Goal: Task Accomplishment & Management: Manage account settings

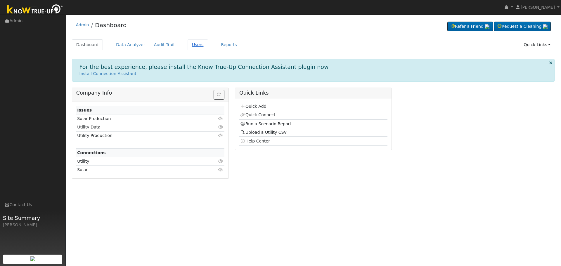
click at [190, 45] on link "Users" at bounding box center [198, 44] width 20 height 11
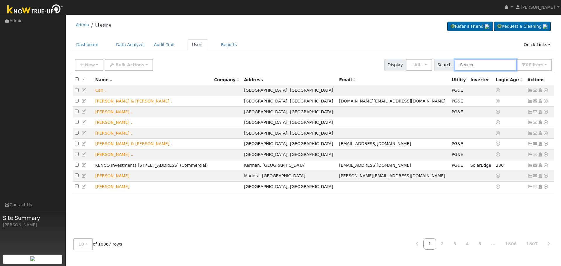
click at [474, 63] on input "text" at bounding box center [486, 65] width 62 height 12
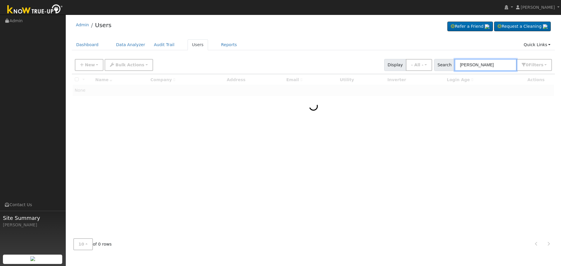
type input "[PERSON_NAME]"
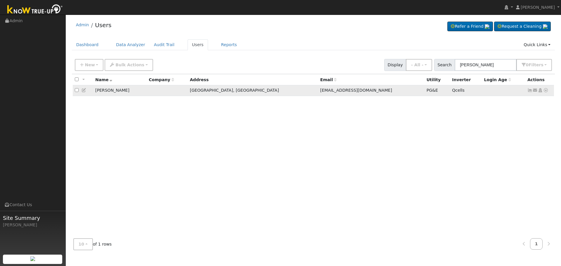
click at [530, 91] on icon at bounding box center [530, 90] width 5 height 4
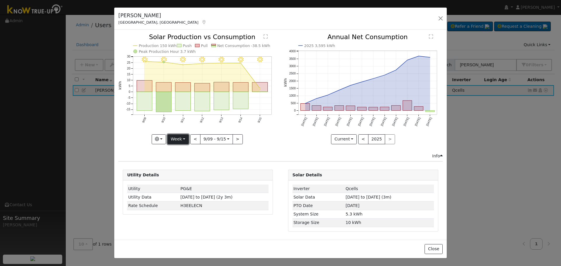
click at [176, 140] on button "Week" at bounding box center [177, 139] width 21 height 10
click at [185, 165] on link "Month" at bounding box center [188, 168] width 41 height 8
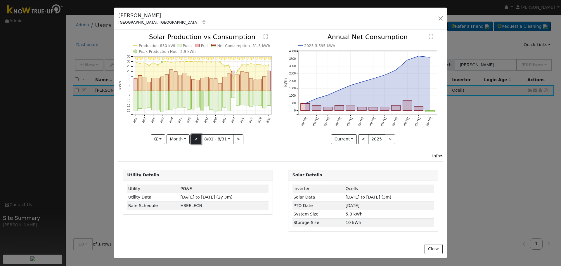
click at [194, 139] on button "<" at bounding box center [196, 139] width 10 height 10
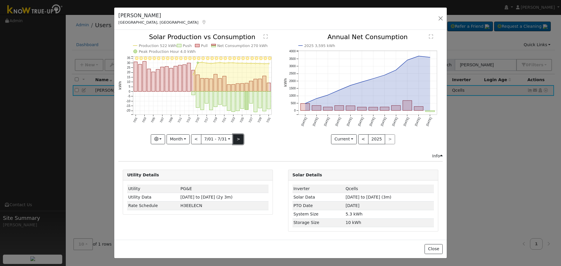
click at [237, 140] on button ">" at bounding box center [238, 139] width 10 height 10
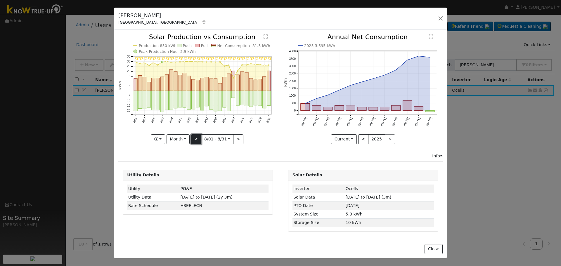
click at [198, 138] on button "<" at bounding box center [196, 139] width 10 height 10
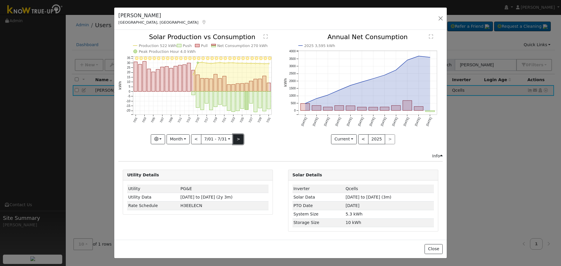
click at [234, 137] on button ">" at bounding box center [238, 139] width 10 height 10
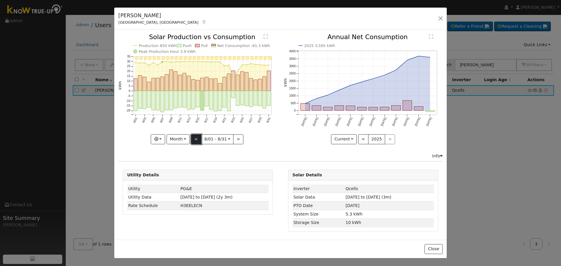
click at [199, 140] on button "<" at bounding box center [196, 139] width 10 height 10
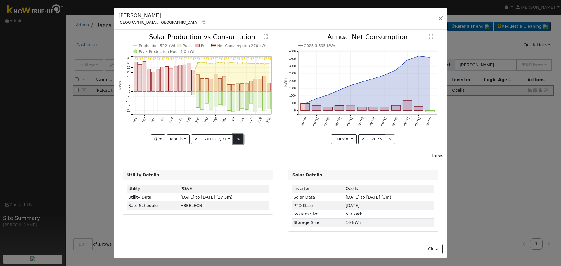
click at [238, 136] on button ">" at bounding box center [238, 139] width 10 height 10
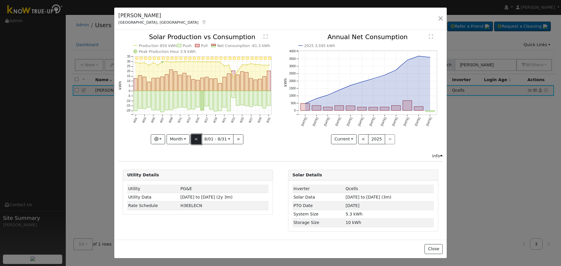
click at [197, 136] on button "<" at bounding box center [196, 139] width 10 height 10
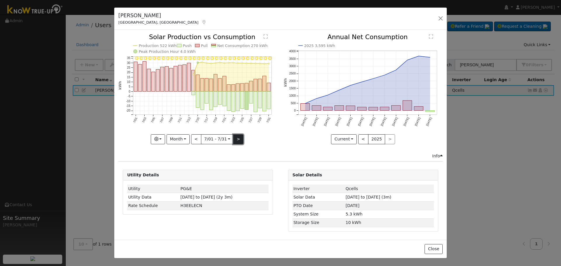
click at [236, 139] on button ">" at bounding box center [238, 139] width 10 height 10
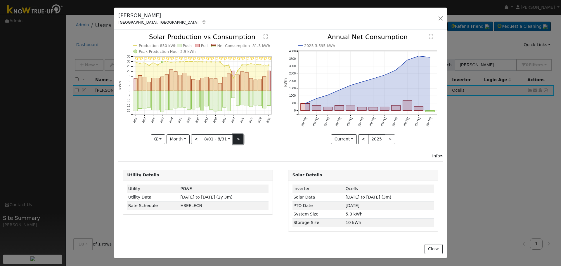
click at [234, 136] on button ">" at bounding box center [238, 139] width 10 height 10
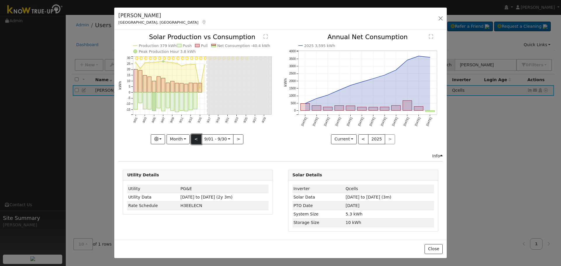
click at [198, 139] on button "<" at bounding box center [196, 139] width 10 height 10
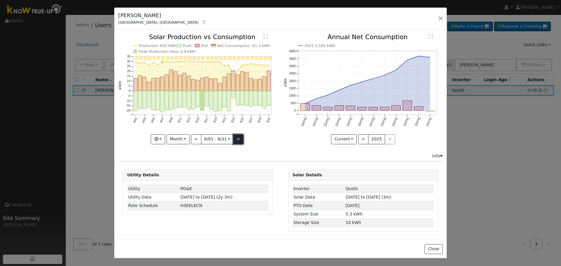
click at [234, 139] on button ">" at bounding box center [238, 139] width 10 height 10
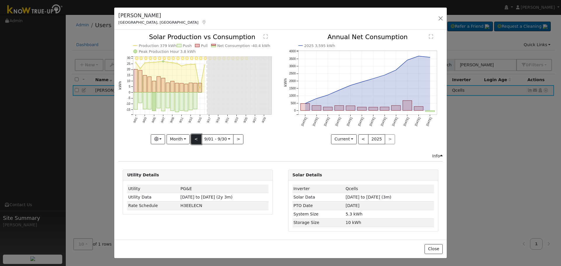
click at [199, 140] on button "<" at bounding box center [196, 139] width 10 height 10
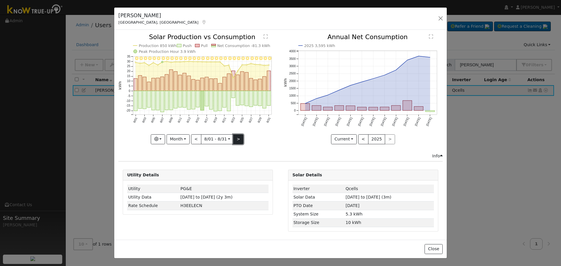
click at [238, 138] on button ">" at bounding box center [238, 139] width 10 height 10
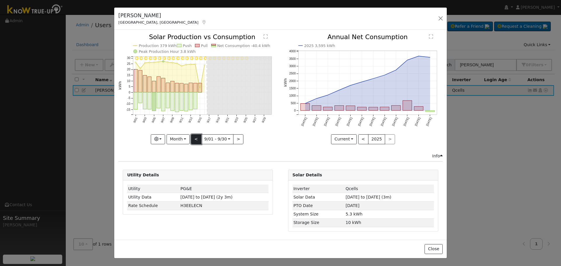
click at [195, 137] on button "<" at bounding box center [196, 139] width 10 height 10
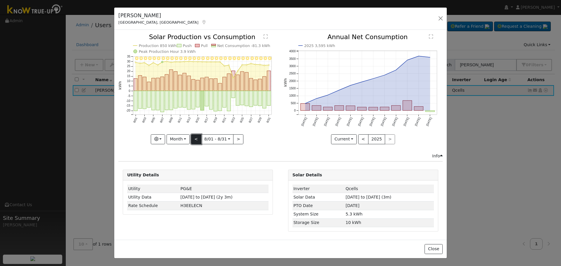
click at [195, 137] on button "<" at bounding box center [196, 139] width 10 height 10
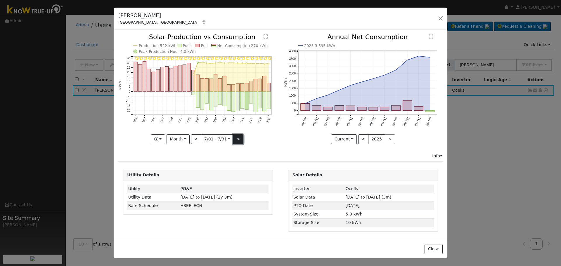
click at [234, 139] on button ">" at bounding box center [238, 139] width 10 height 10
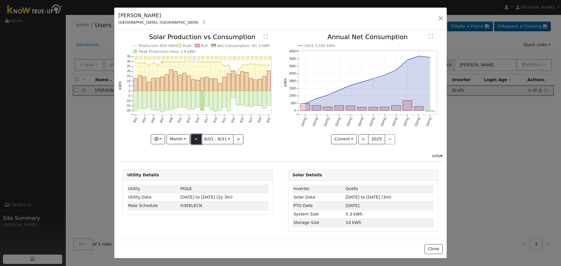
click at [201, 140] on button "<" at bounding box center [196, 139] width 10 height 10
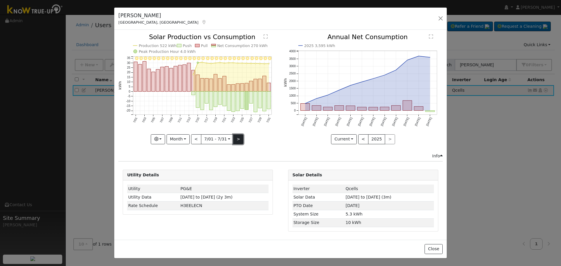
click at [237, 142] on button ">" at bounding box center [238, 139] width 10 height 10
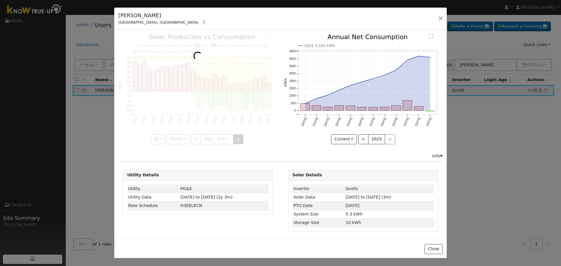
click at [237, 142] on div at bounding box center [197, 89] width 159 height 110
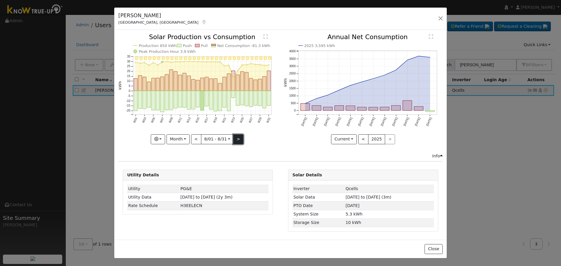
click at [235, 138] on button ">" at bounding box center [238, 139] width 10 height 10
type input "[DATE]"
